Goal: Information Seeking & Learning: Get advice/opinions

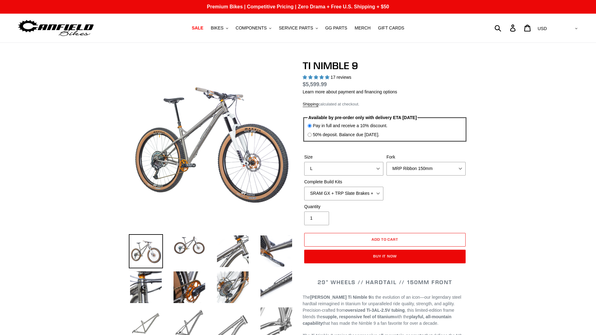
select select "highest-rating"
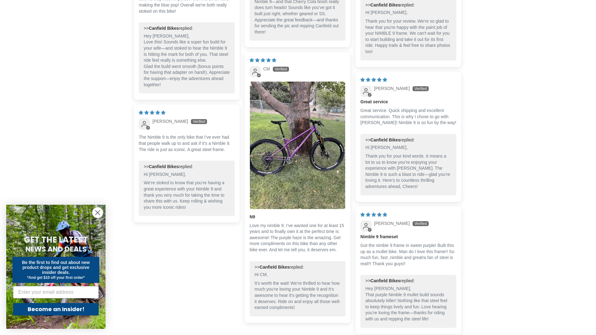
scroll to position [2011, 0]
